Goal: Information Seeking & Learning: Learn about a topic

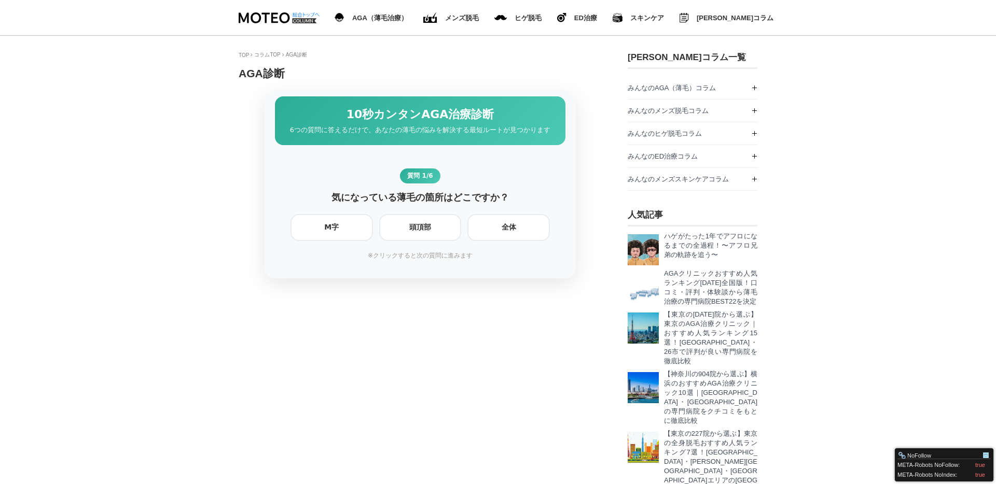
scroll to position [1355, 519]
click at [592, 134] on div at bounding box center [420, 184] width 363 height 187
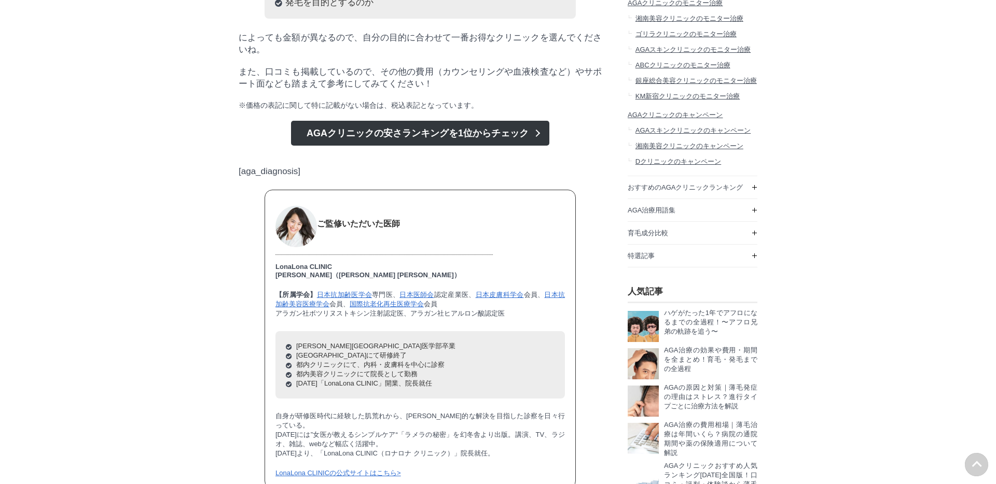
scroll to position [848, 0]
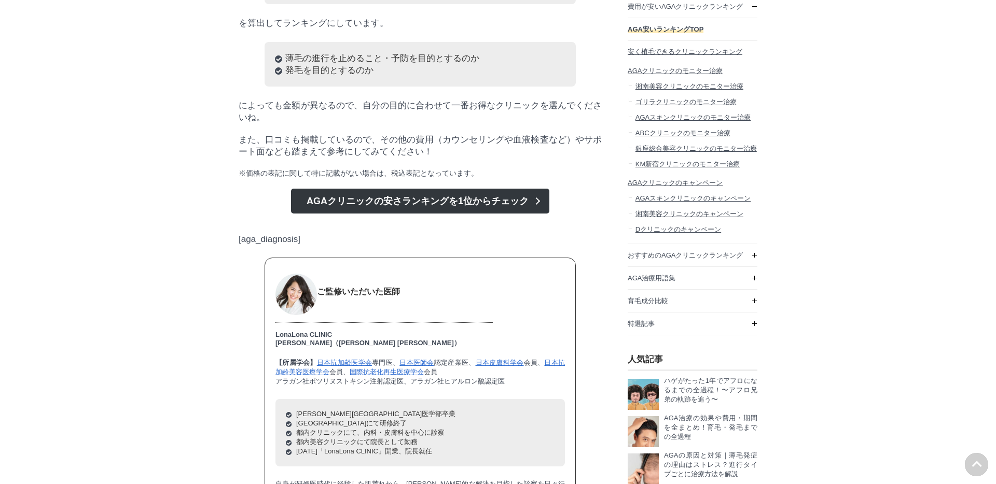
click at [267, 245] on p "[aga_diagnosis]" at bounding box center [420, 234] width 363 height 21
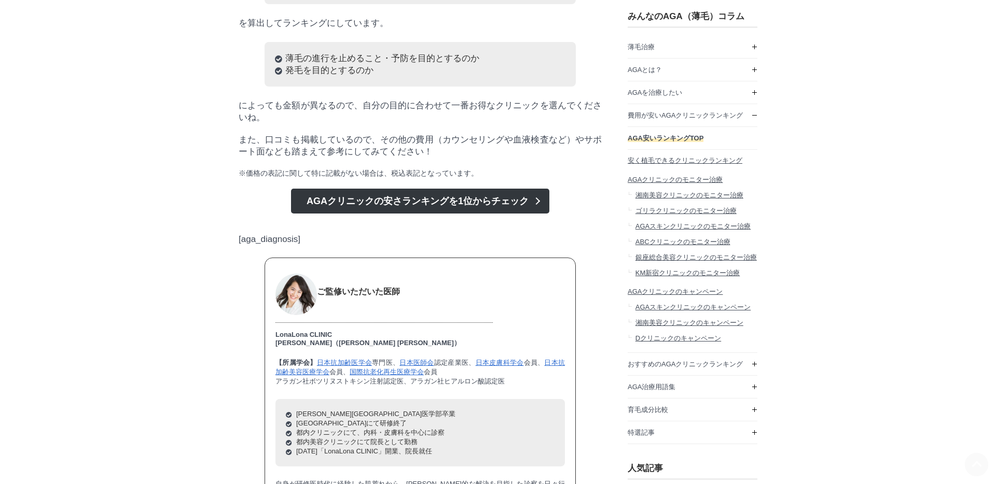
scroll to position [0, 0]
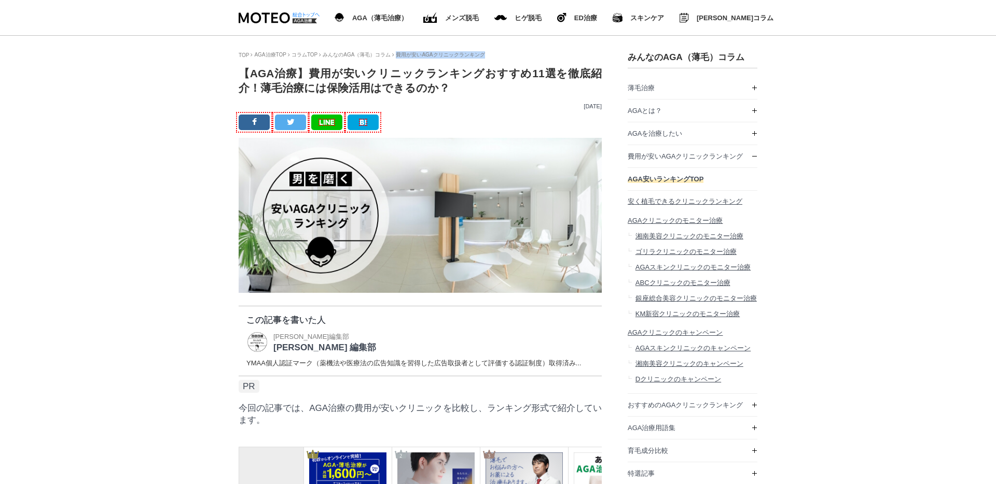
drag, startPoint x: 395, startPoint y: 56, endPoint x: 534, endPoint y: 56, distance: 138.4
click at [534, 56] on ol "TOP AGA治療TOP コラムTOP みんなのAGA（薄毛）コラム 費用が安いAGAクリニックランキング" at bounding box center [420, 54] width 363 height 7
copy li "費用が安いAGAクリニックランキング"
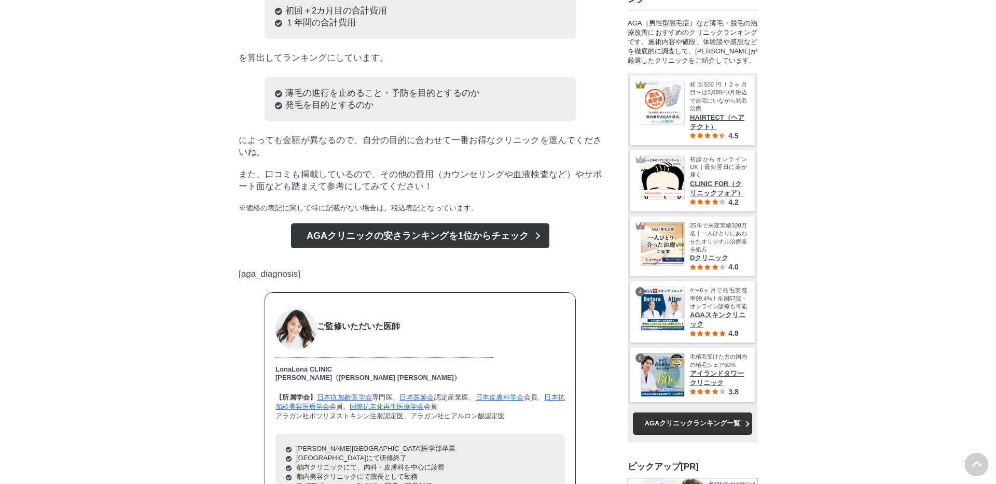
scroll to position [847, 0]
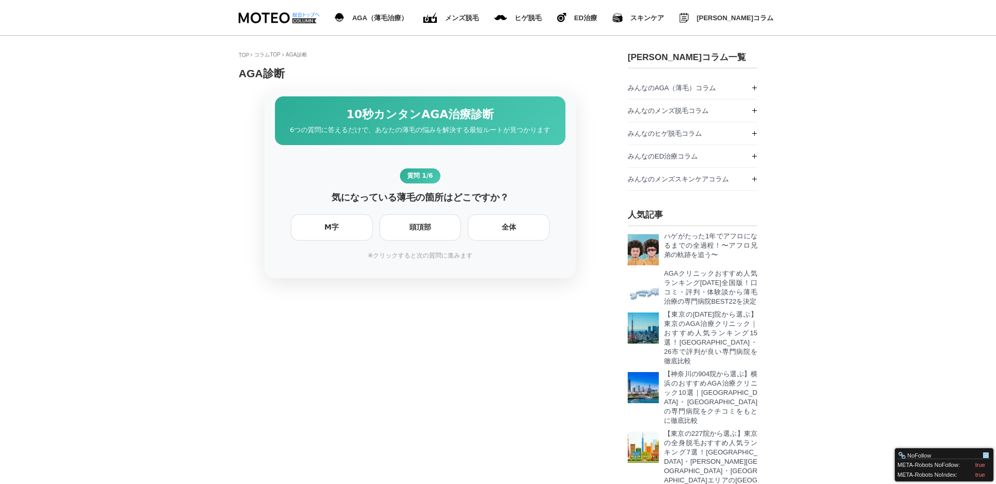
click at [546, 68] on h1 "AGA診断" at bounding box center [420, 73] width 363 height 15
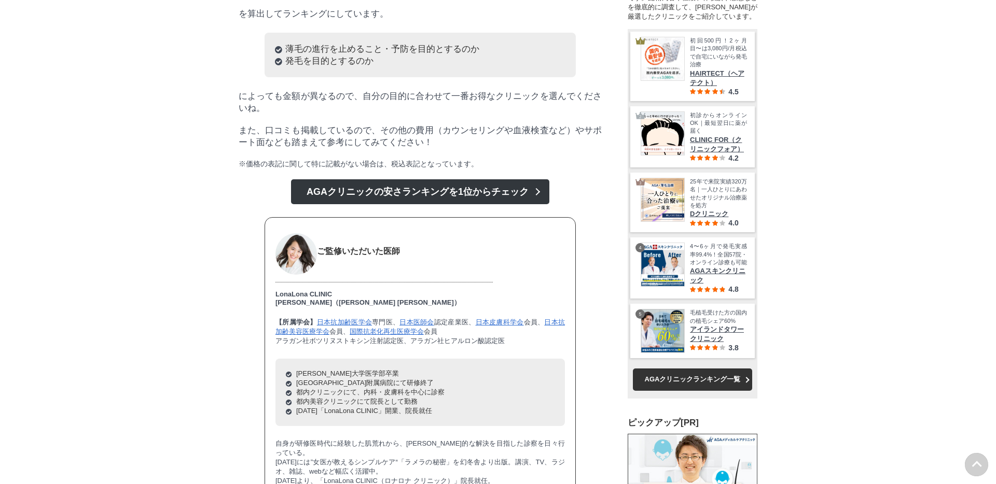
scroll to position [867, 0]
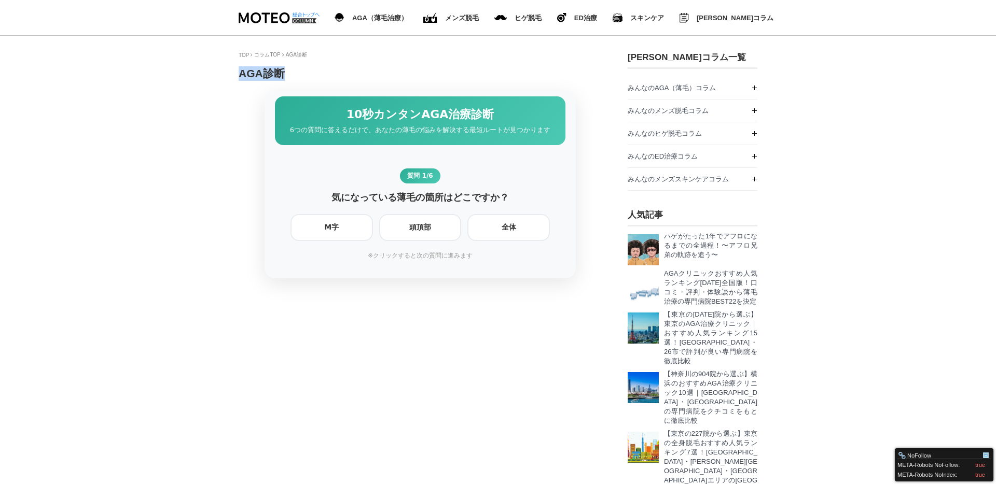
drag, startPoint x: 236, startPoint y: 77, endPoint x: 307, endPoint y: 77, distance: 71.6
copy h1 "AGA診断"
click at [391, 63] on section "TOP コラムTOP AGA診断 AGA診断" at bounding box center [420, 293] width 363 height 484
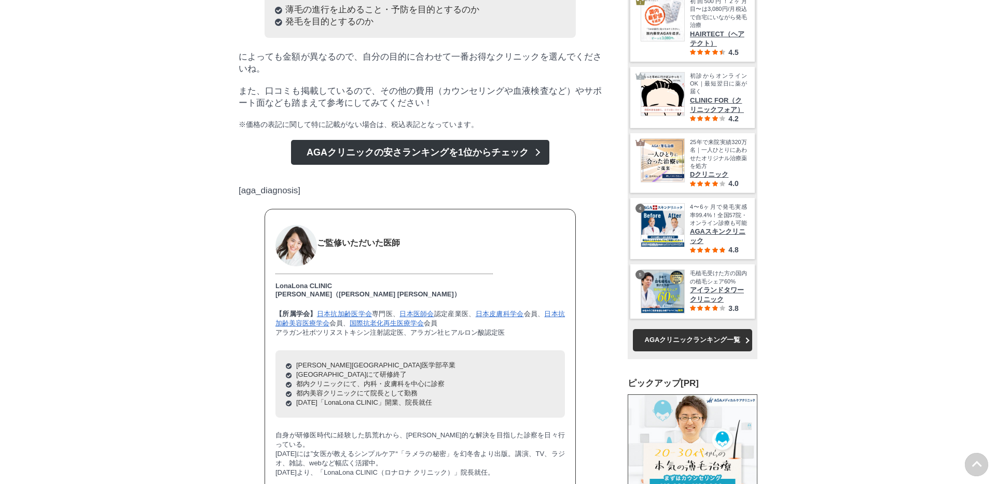
scroll to position [897, 0]
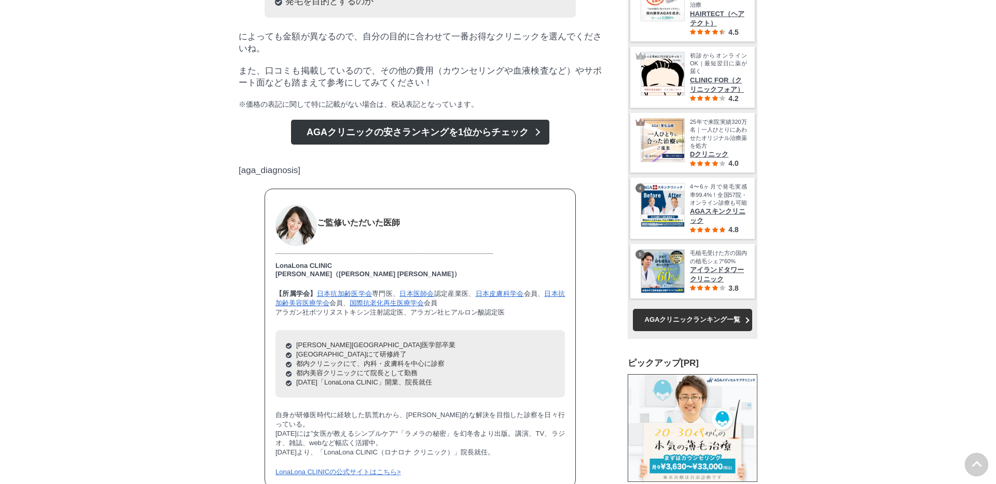
scroll to position [33380, 519]
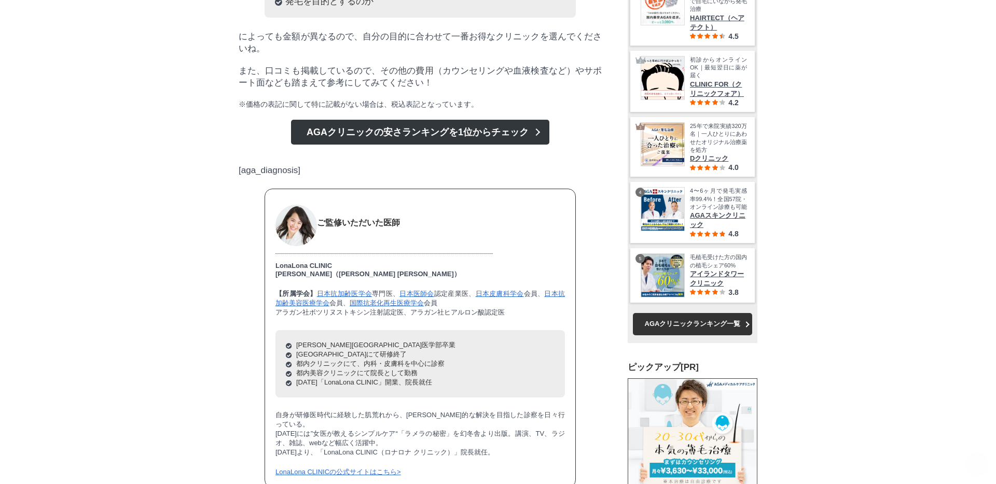
scroll to position [33380, 519]
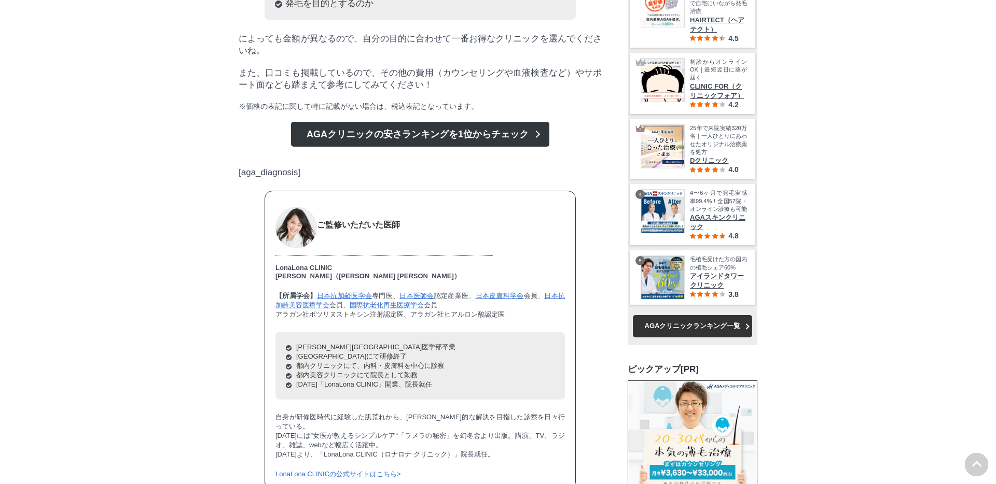
scroll to position [917, 0]
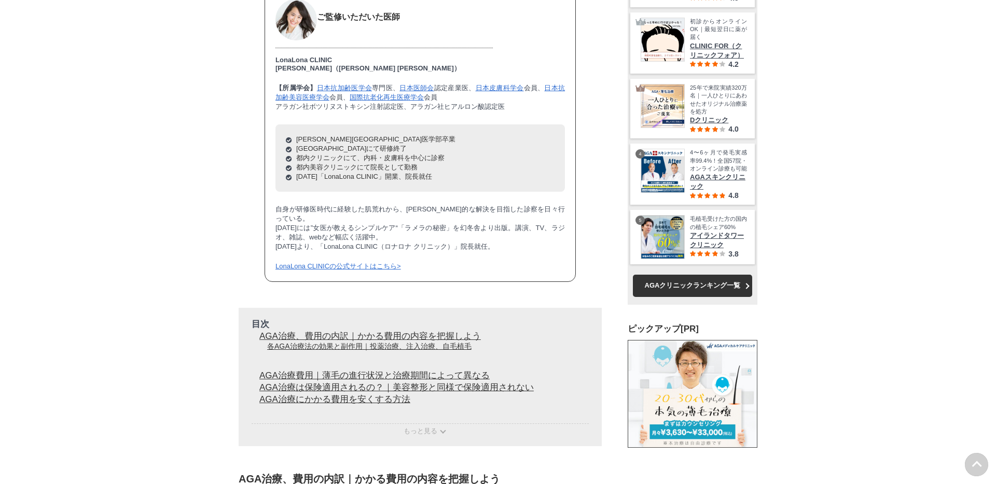
scroll to position [1153, 0]
